Goal: Information Seeking & Learning: Learn about a topic

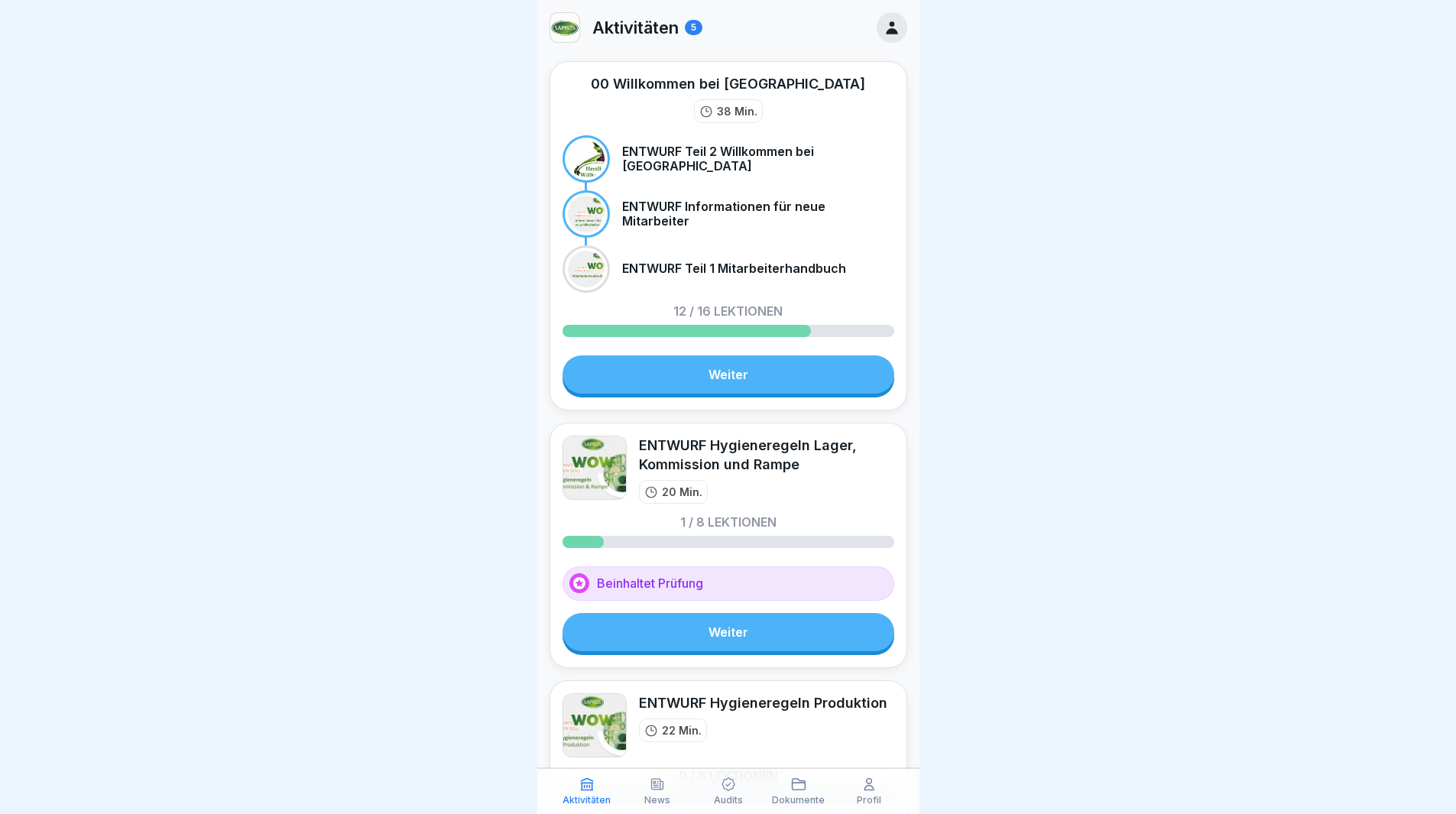
click at [687, 627] on link "Weiter" at bounding box center [728, 632] width 332 height 38
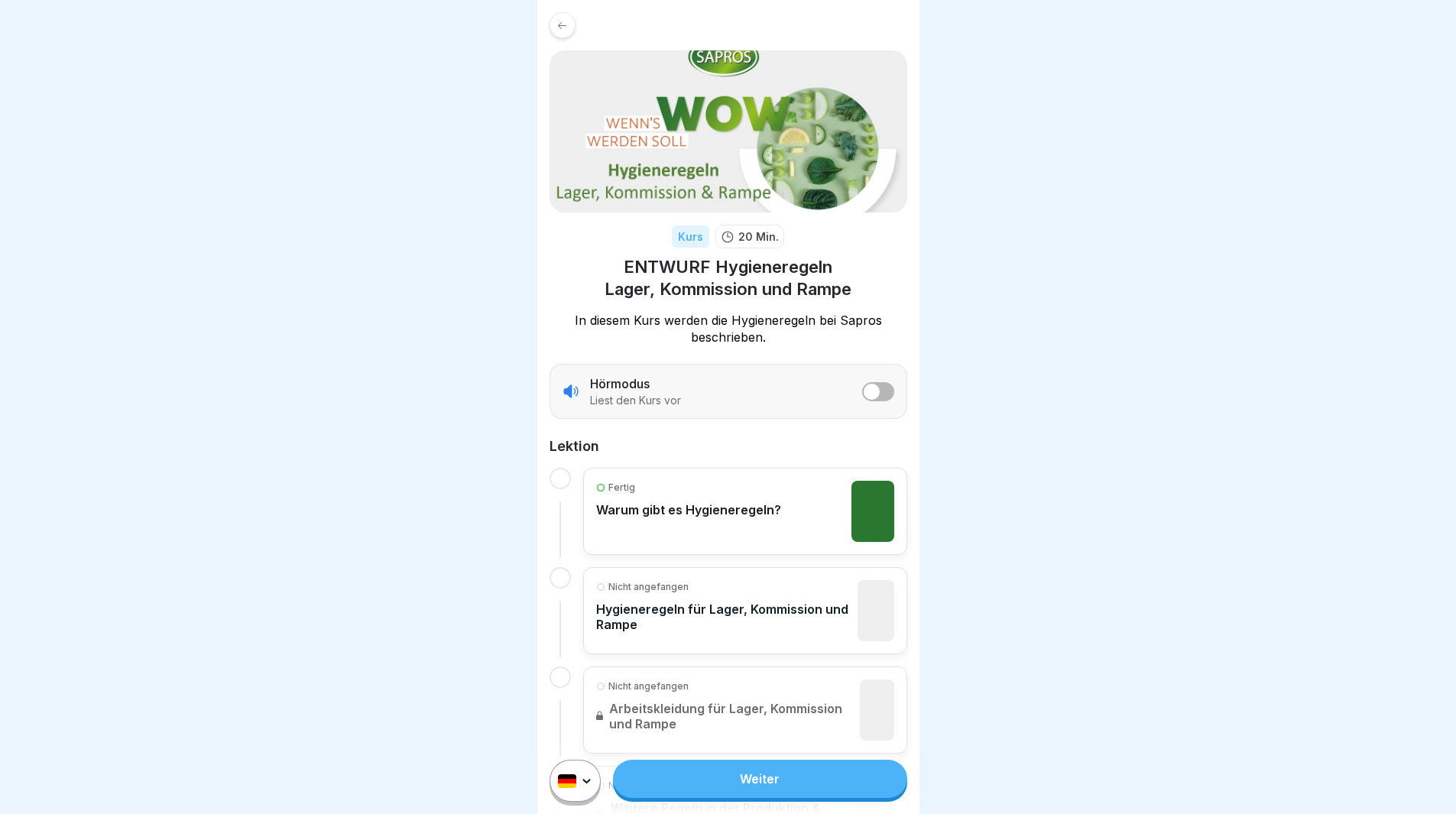
click at [870, 395] on button "listener mode" at bounding box center [878, 392] width 32 height 20
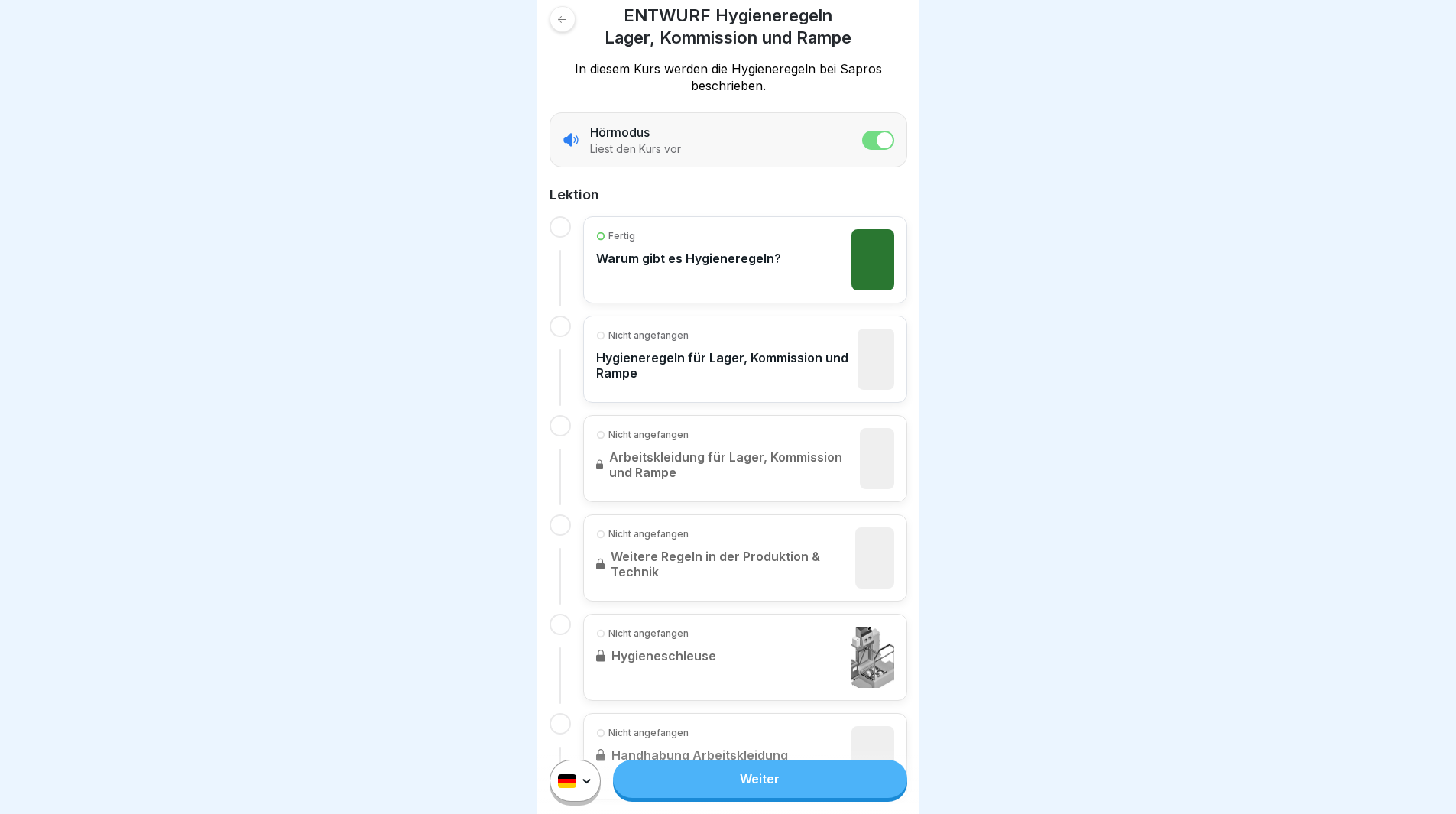
scroll to position [306, 0]
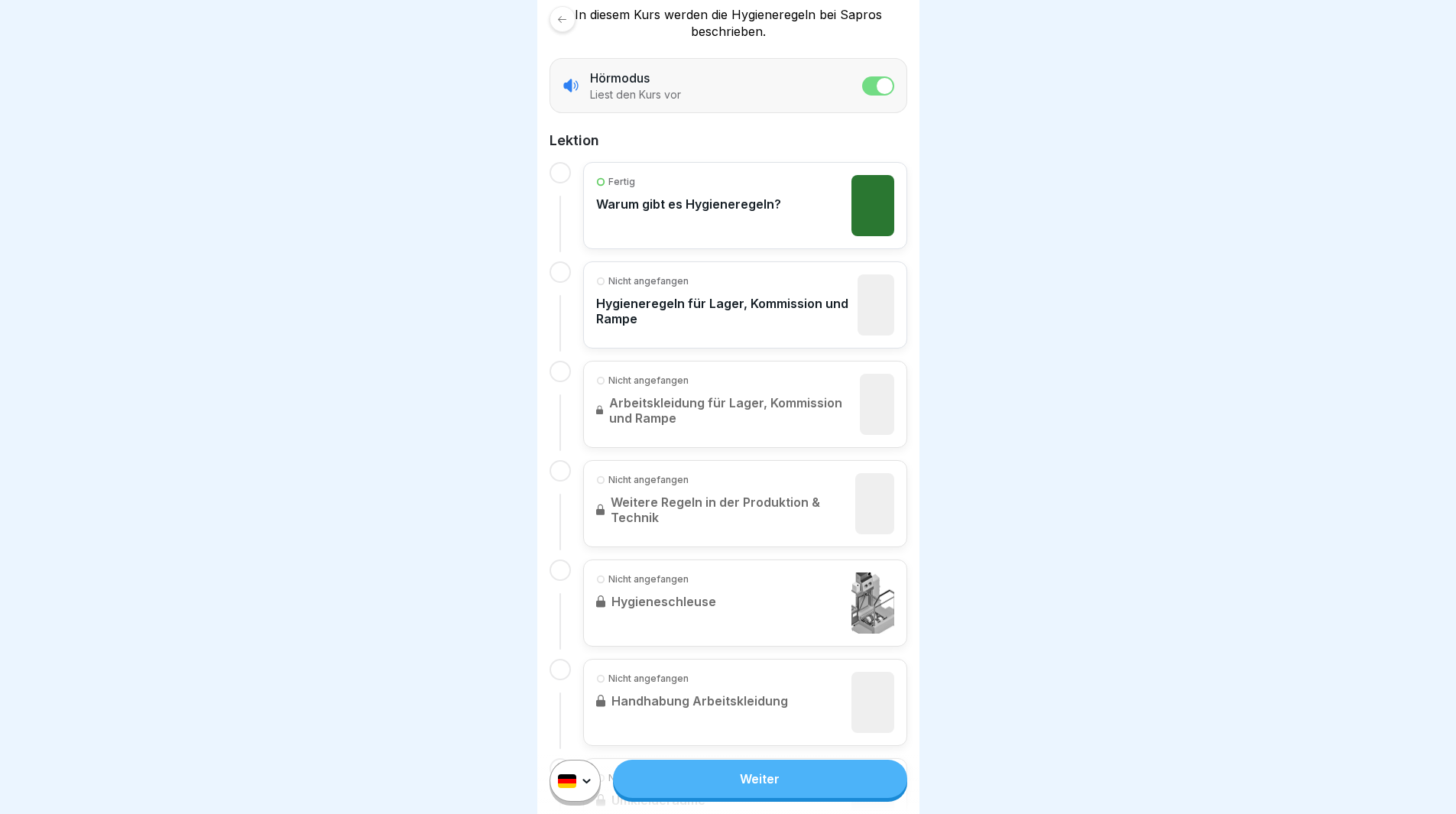
click at [687, 793] on link "Weiter" at bounding box center [759, 778] width 294 height 38
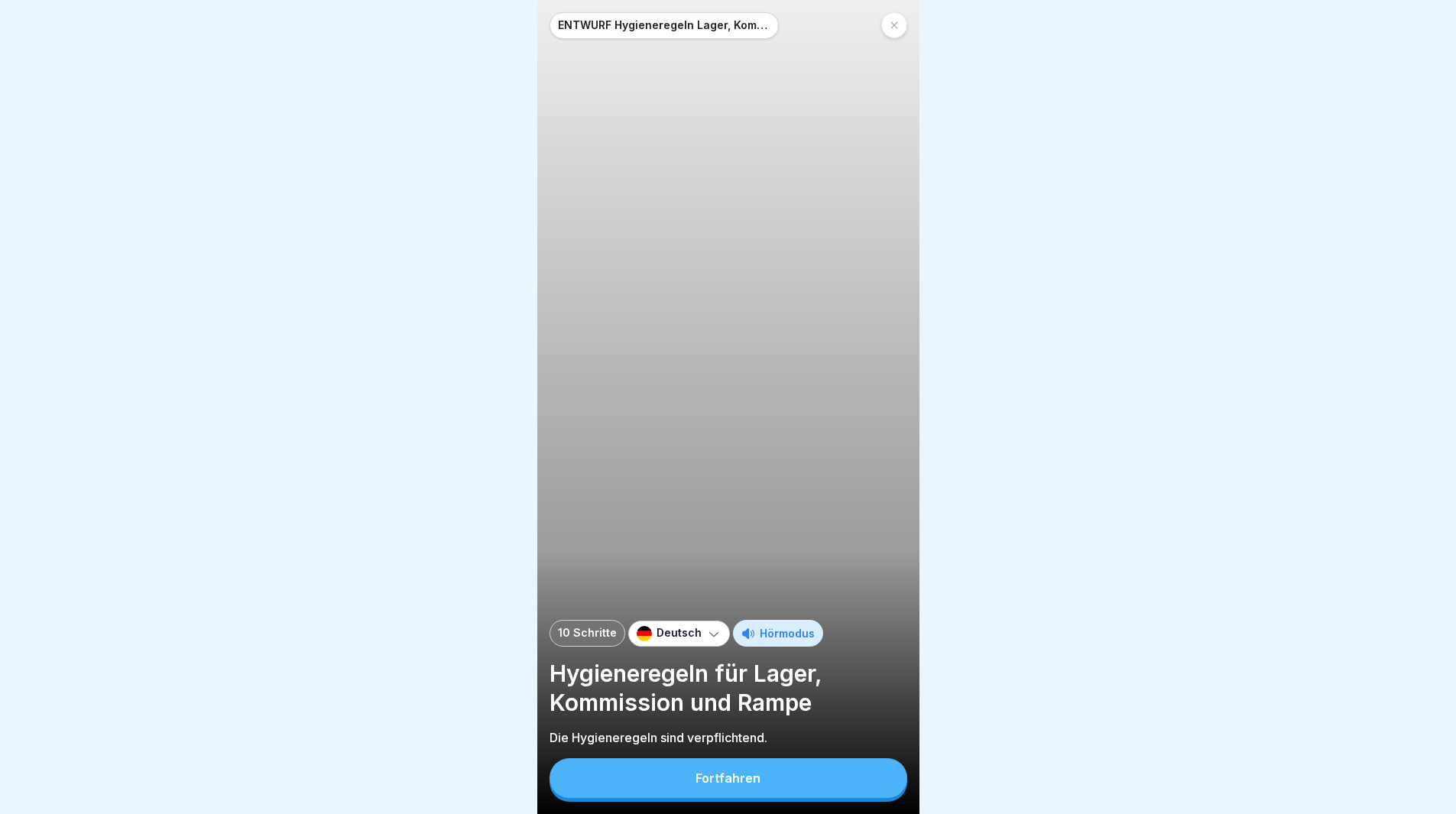
click at [718, 786] on div "Fortfahren" at bounding box center [728, 778] width 65 height 14
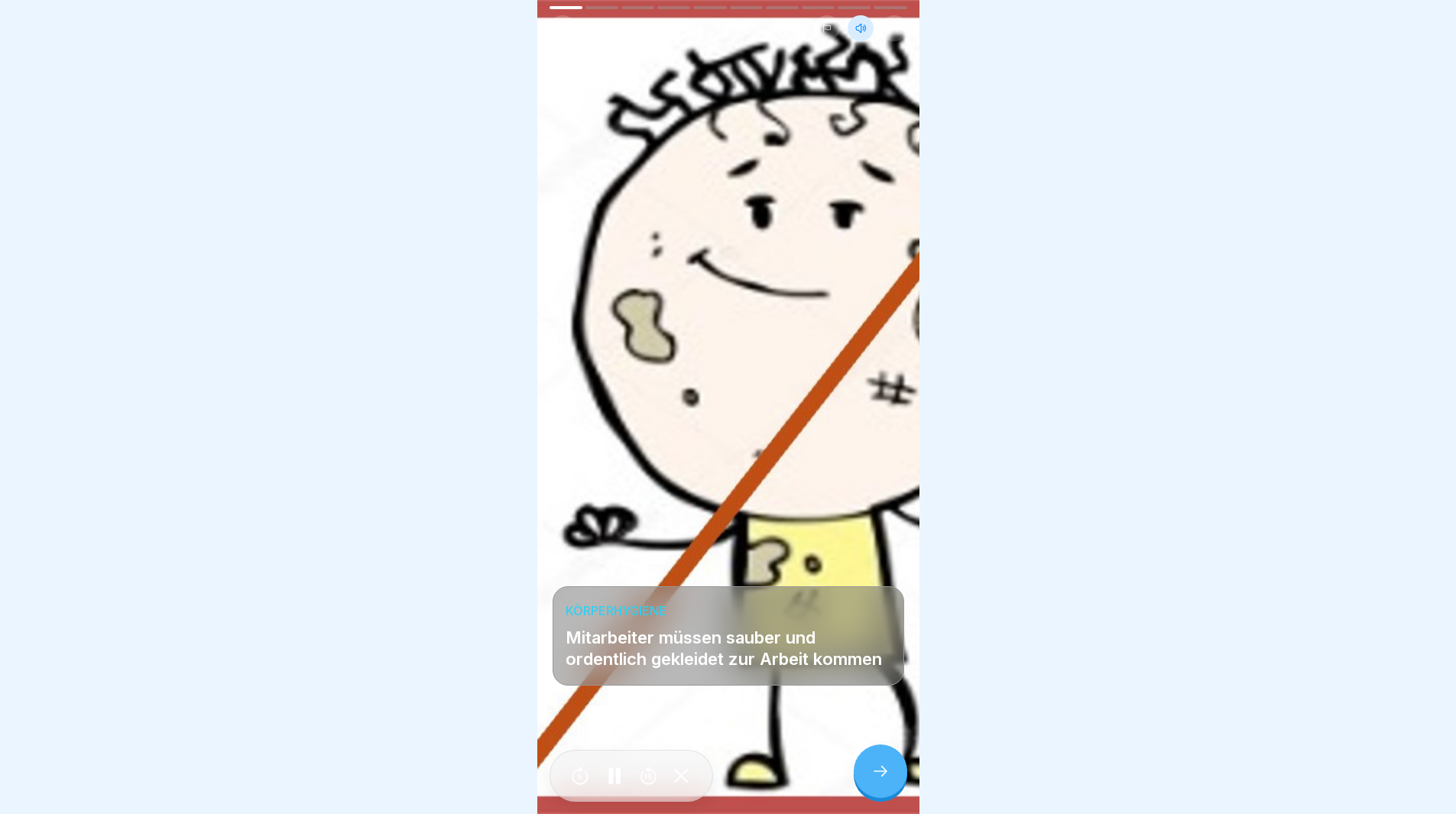
click at [877, 781] on icon at bounding box center [880, 771] width 19 height 19
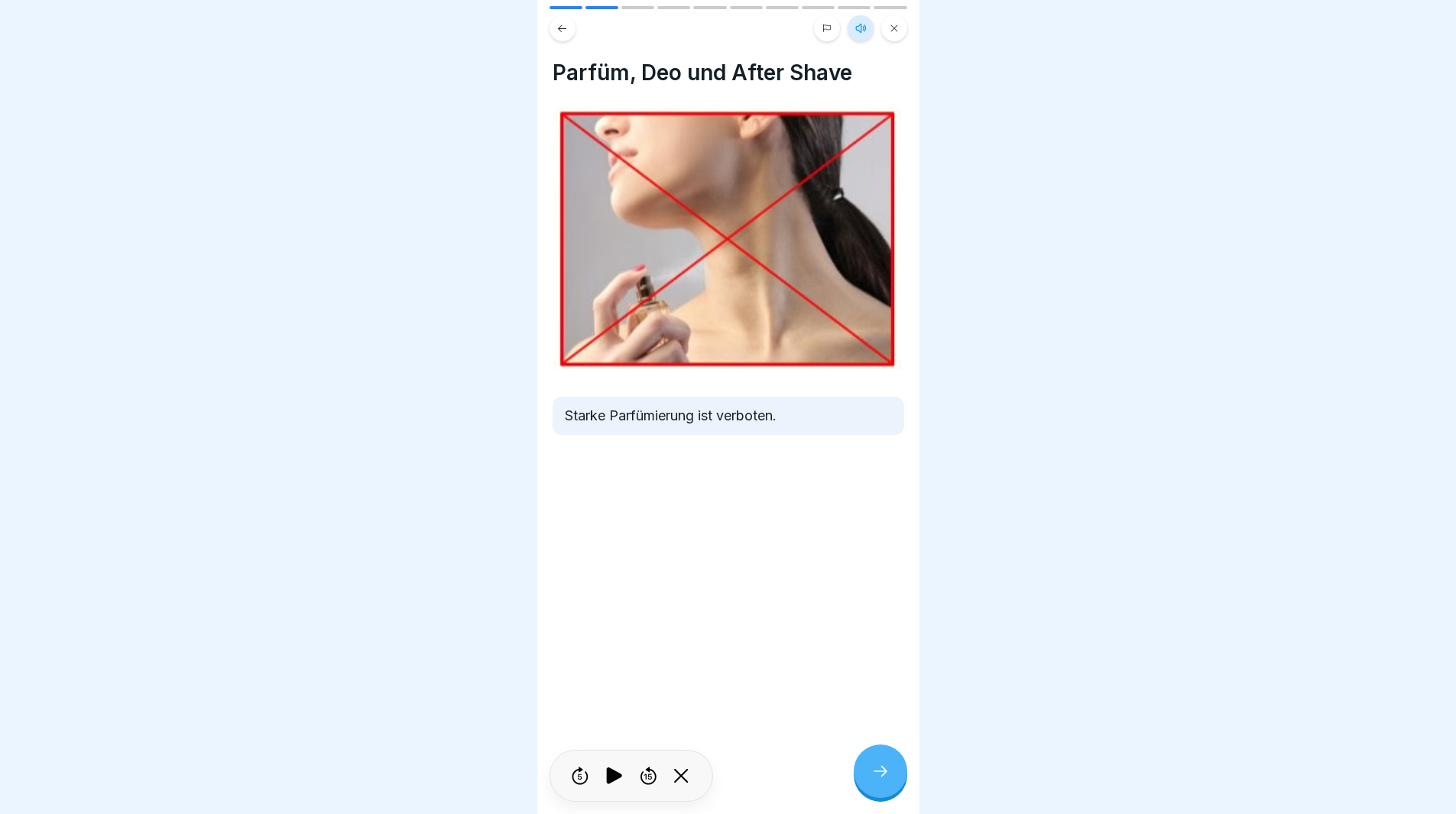
click at [605, 788] on icon at bounding box center [614, 777] width 30 height 25
click at [876, 777] on icon at bounding box center [880, 771] width 19 height 19
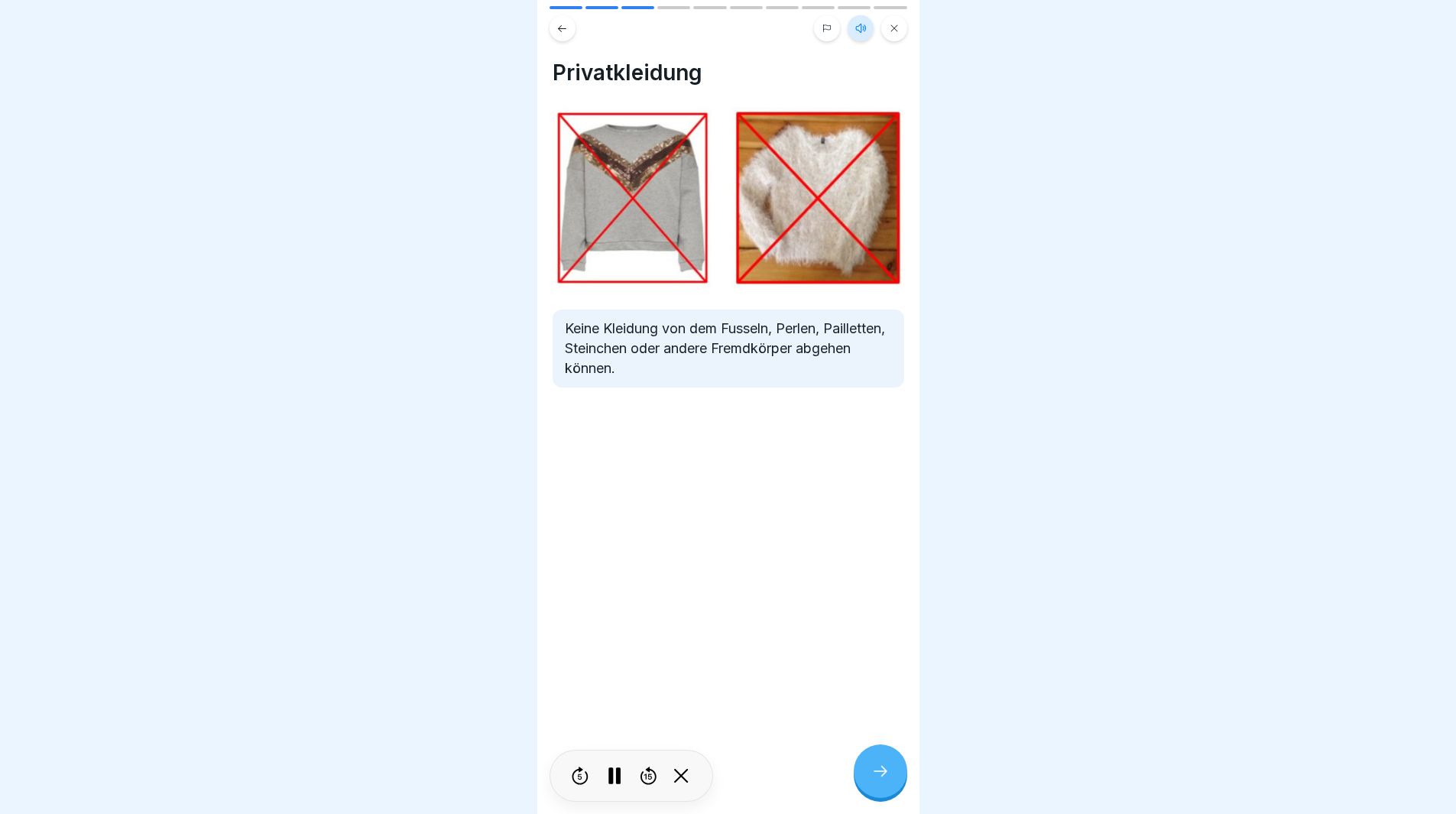
scroll to position [0, 0]
click at [898, 27] on icon at bounding box center [894, 28] width 9 height 9
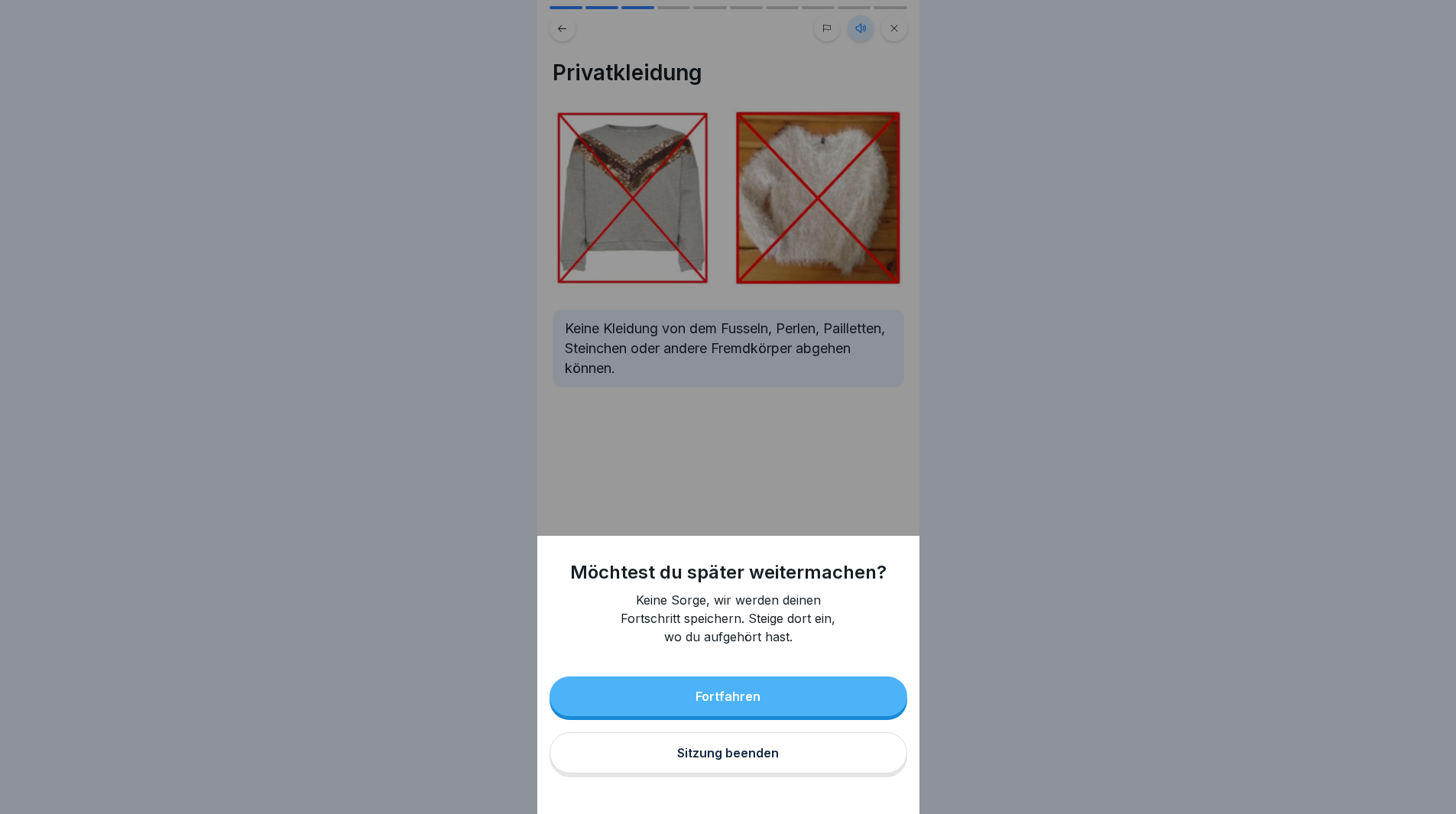
click at [736, 760] on div "Sitzung beenden" at bounding box center [728, 754] width 102 height 14
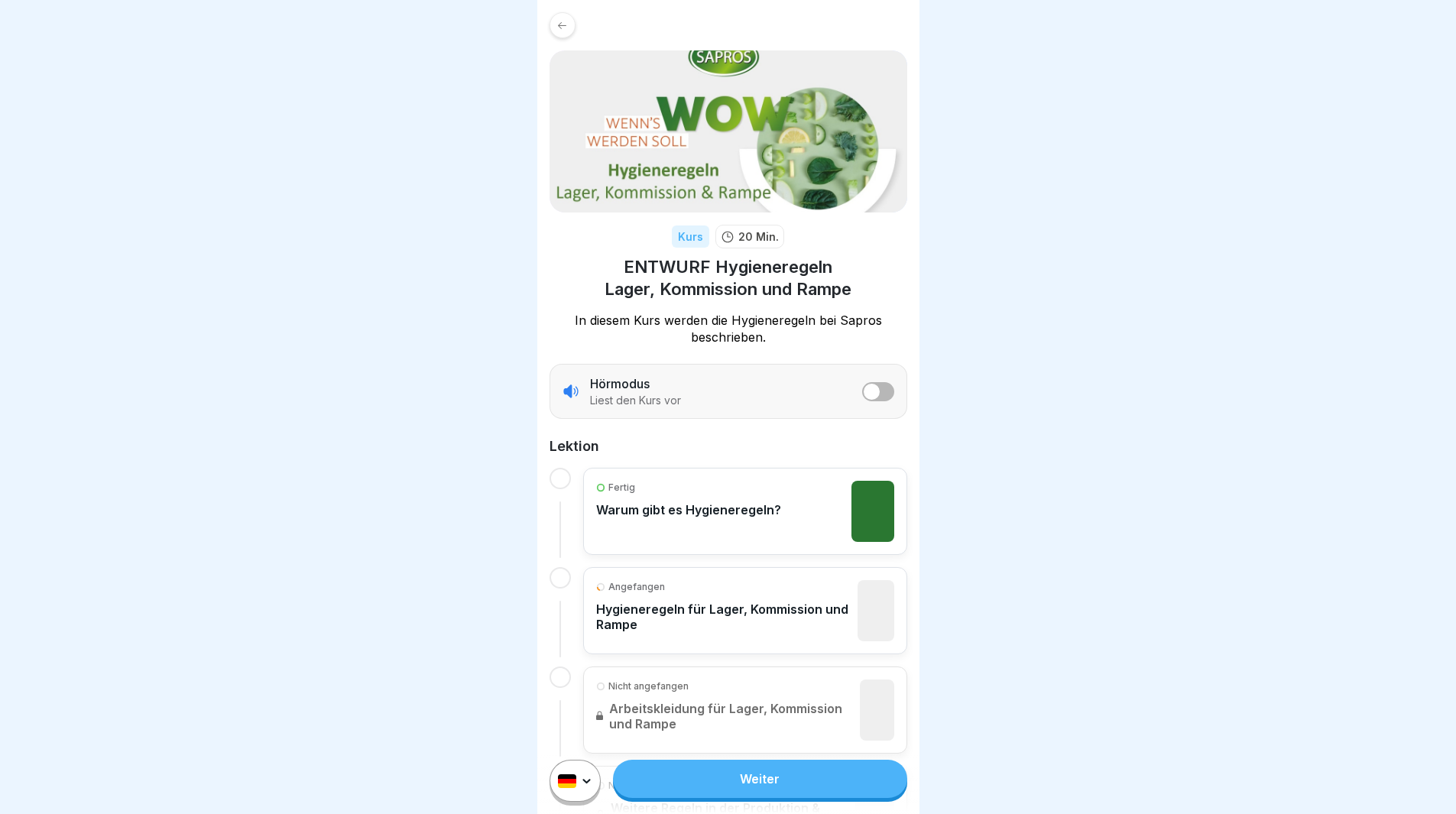
click at [566, 26] on icon at bounding box center [562, 25] width 12 height 12
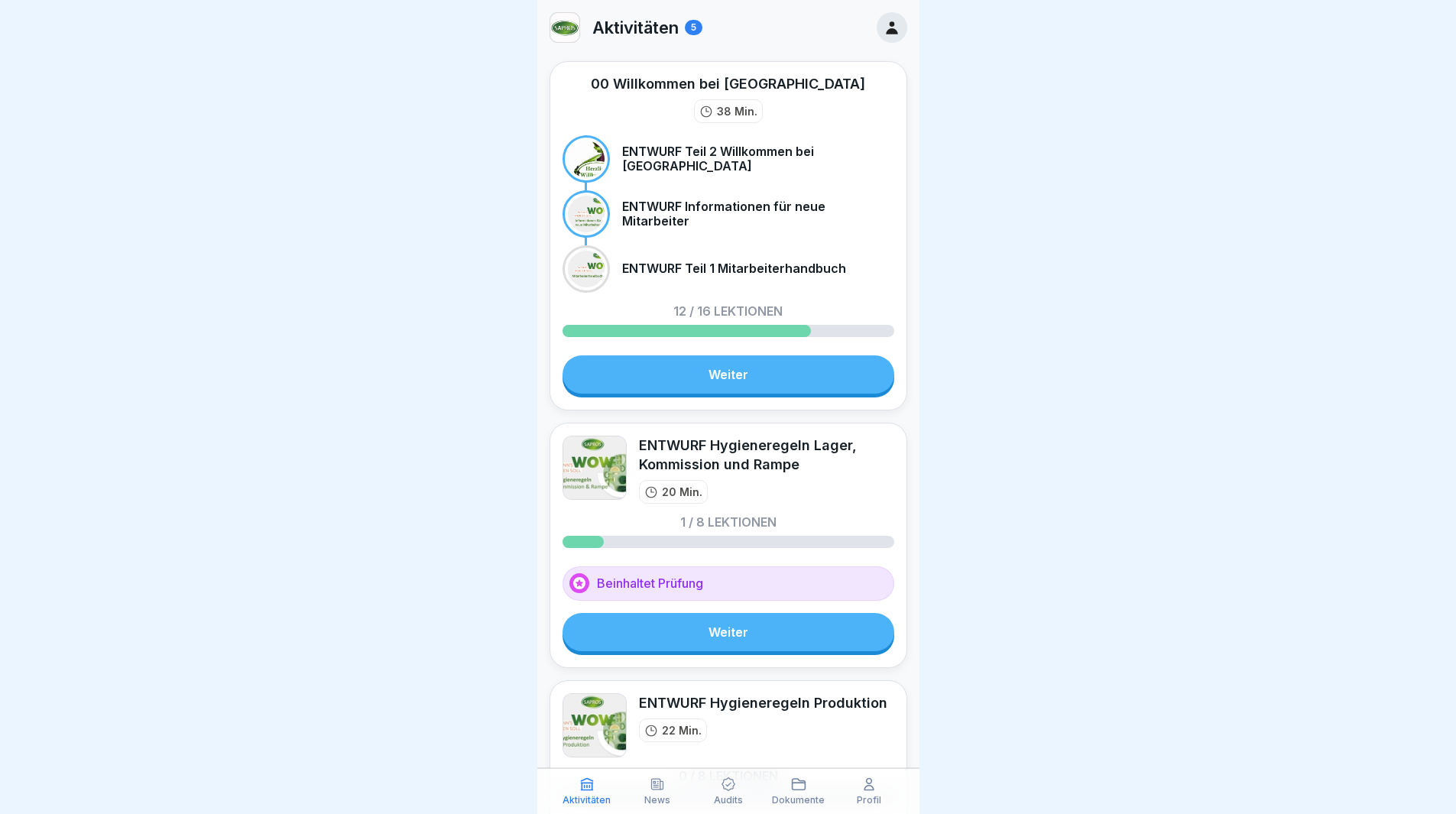
click at [884, 24] on icon at bounding box center [892, 28] width 17 height 17
click at [887, 39] on div at bounding box center [892, 28] width 30 height 30
click at [885, 28] on icon at bounding box center [892, 28] width 17 height 17
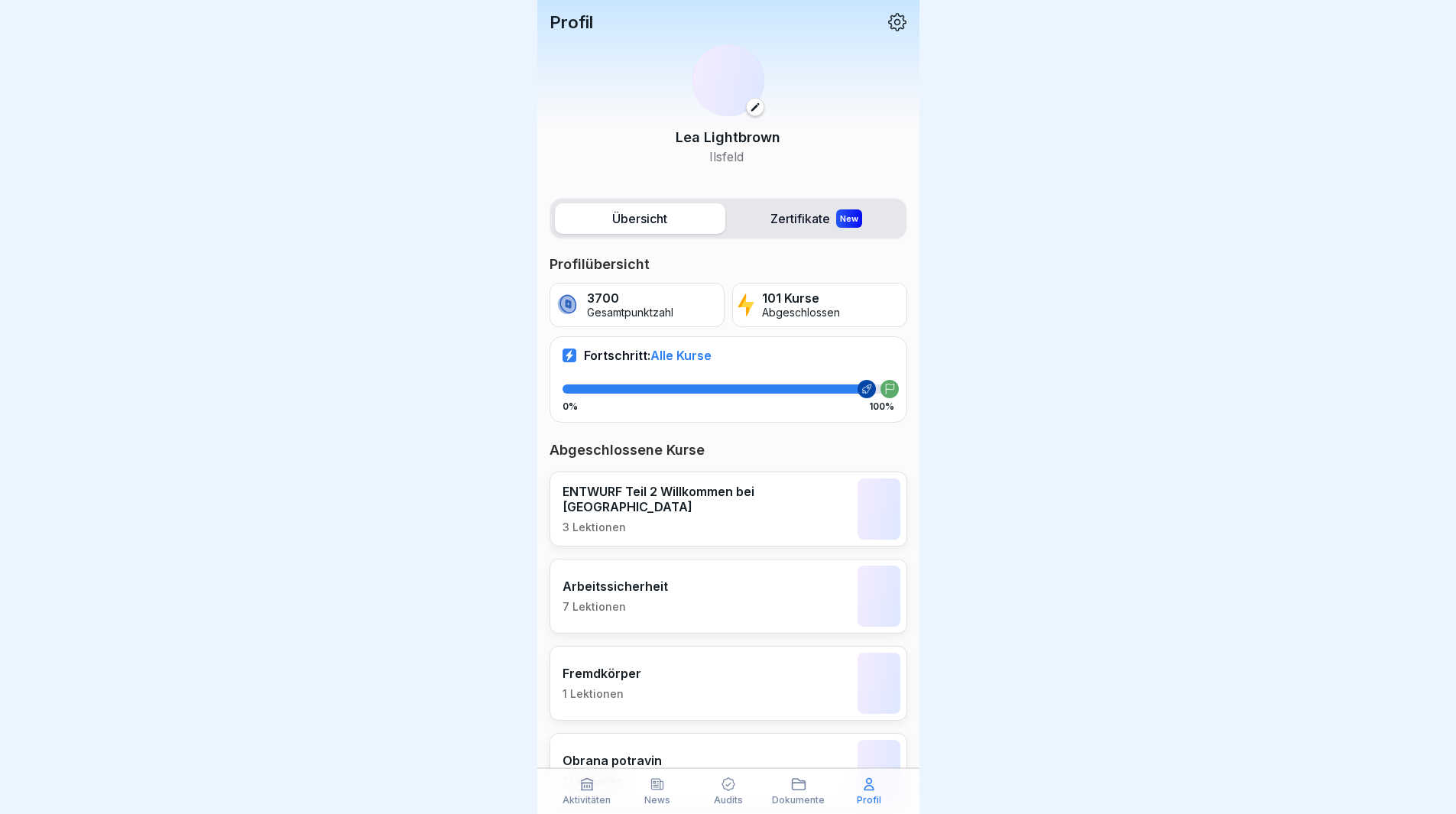
click at [879, 781] on div "Profil" at bounding box center [869, 791] width 63 height 29
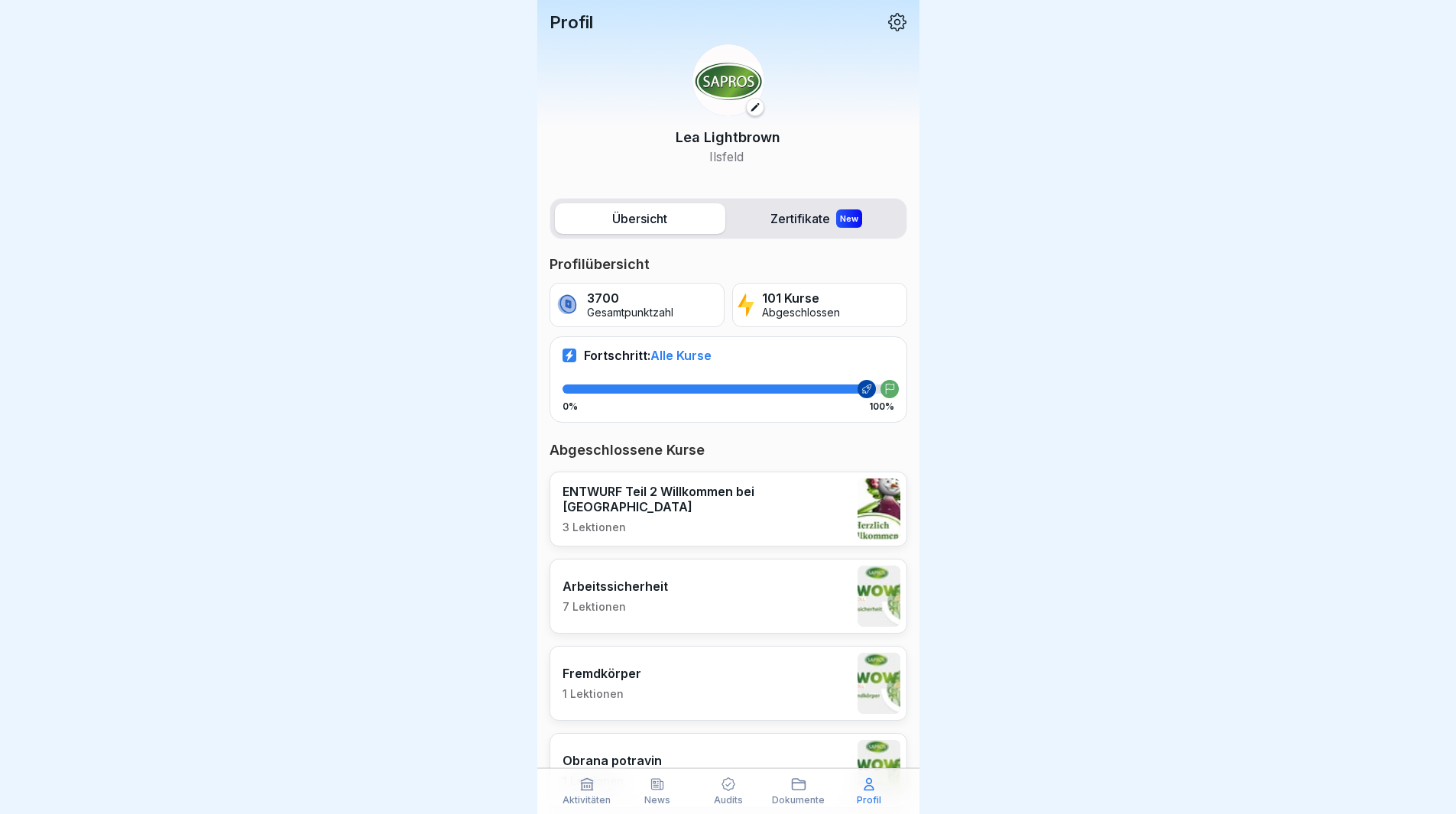
click at [887, 23] on icon at bounding box center [897, 22] width 20 height 20
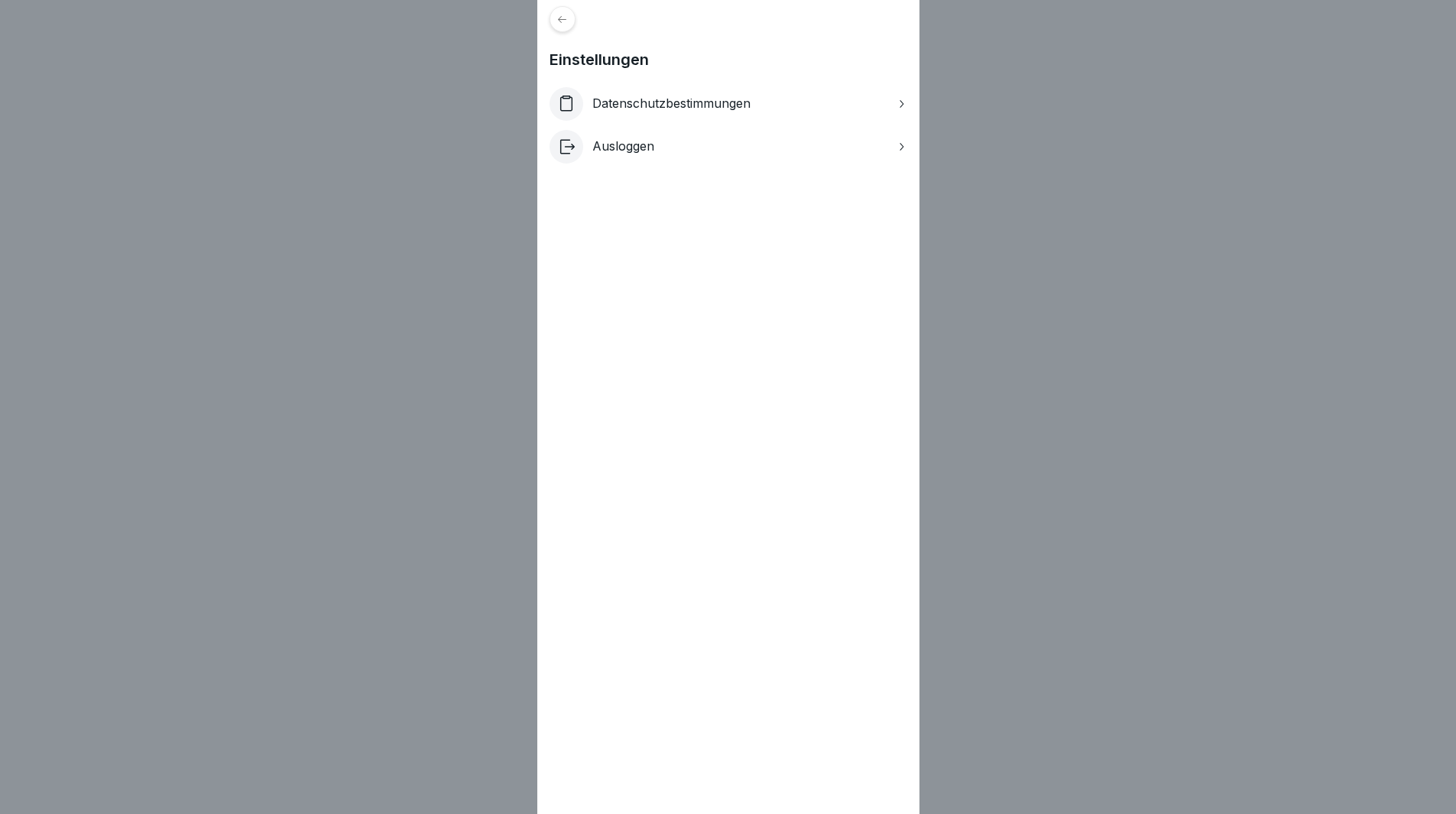
click at [665, 143] on div "Ausloggen" at bounding box center [728, 146] width 358 height 34
